Goal: Task Accomplishment & Management: Complete application form

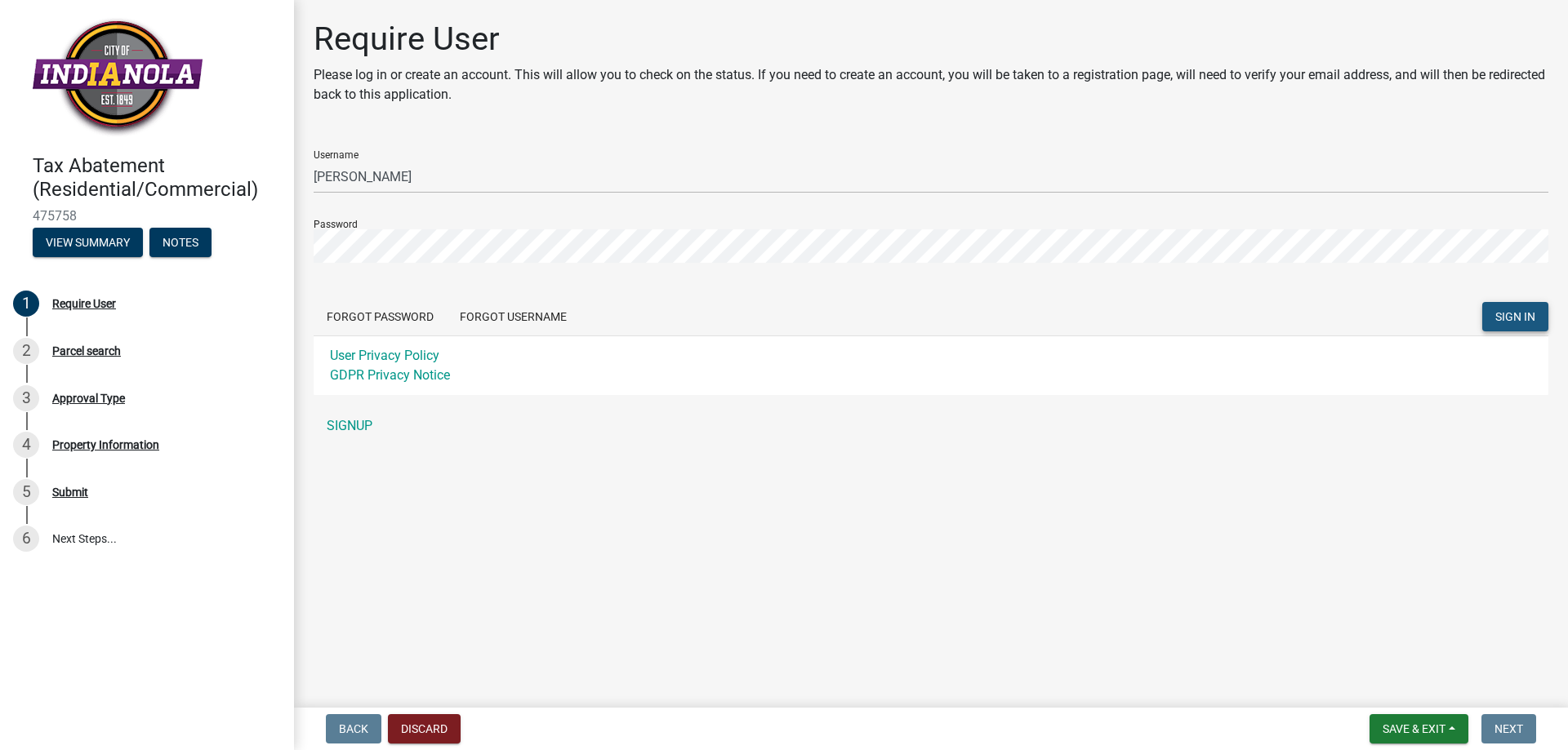
click at [1516, 320] on span "SIGN IN" at bounding box center [1514, 316] width 40 height 13
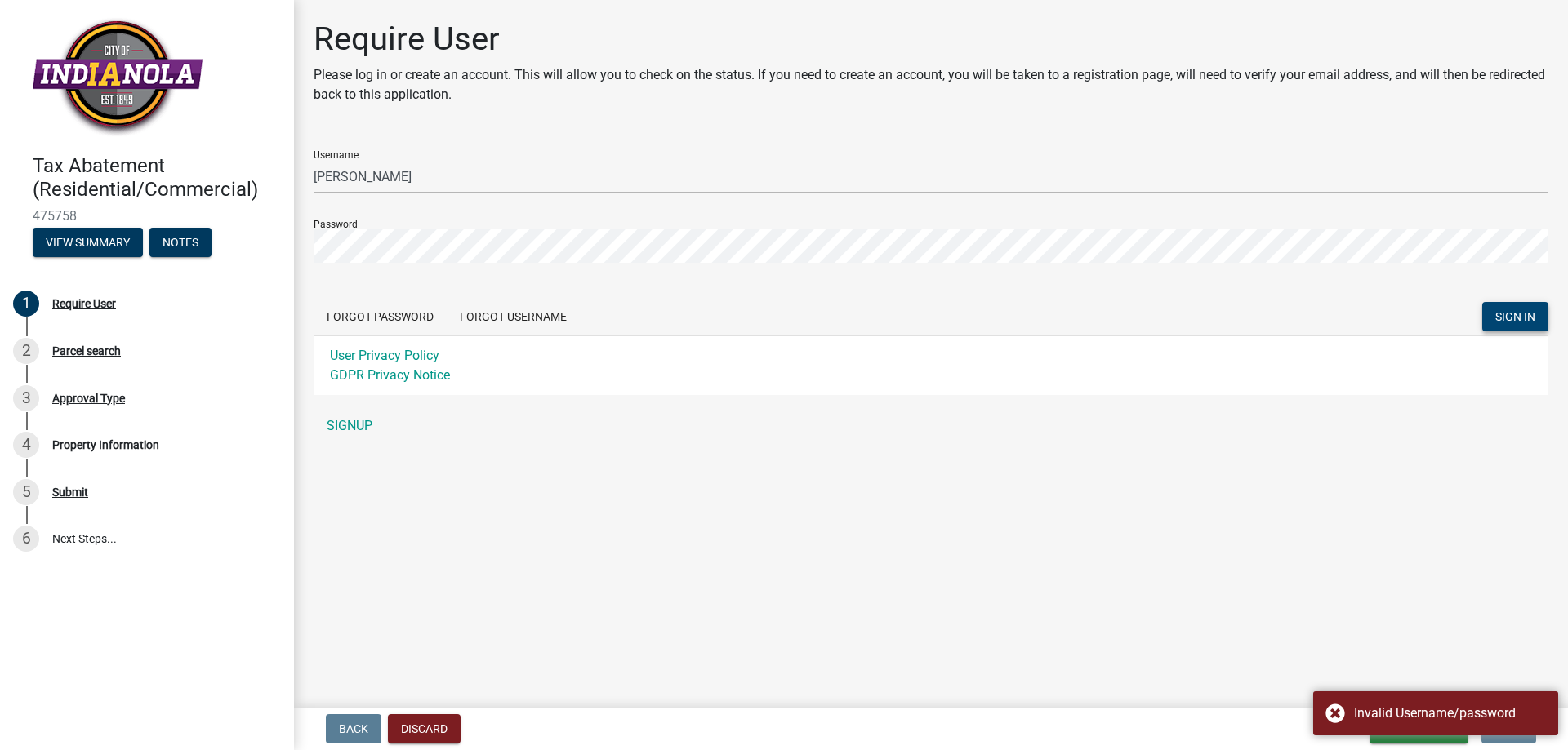
click at [1343, 582] on main "Require User Please log in or create an account. This will allow you to check o…" at bounding box center [931, 350] width 1274 height 702
click at [1527, 321] on span "SIGN IN" at bounding box center [1514, 316] width 40 height 13
click at [613, 158] on div "Username [PERSON_NAME]" at bounding box center [931, 165] width 1234 height 56
